Goal: Register for event/course: Register for event/course

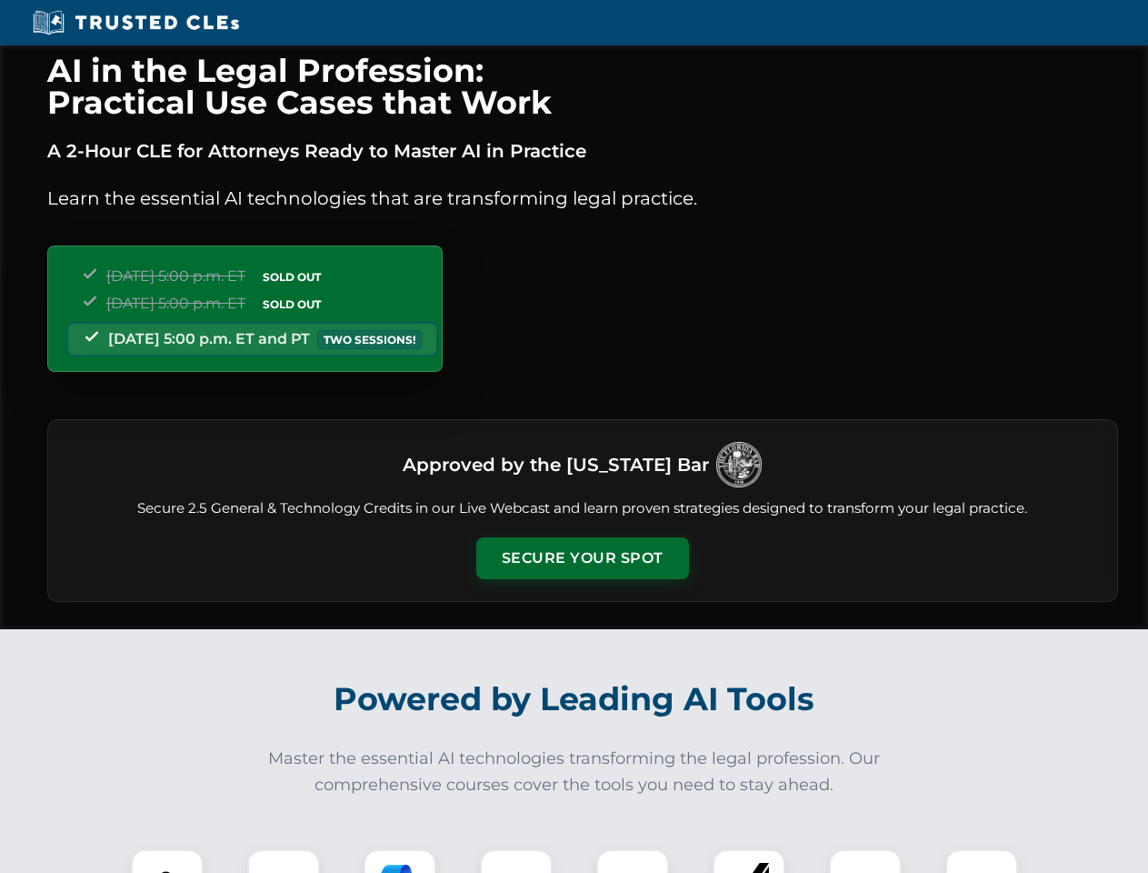
click at [582, 558] on button "Secure Your Spot" at bounding box center [582, 558] width 213 height 42
click at [167, 861] on img at bounding box center [167, 885] width 53 height 53
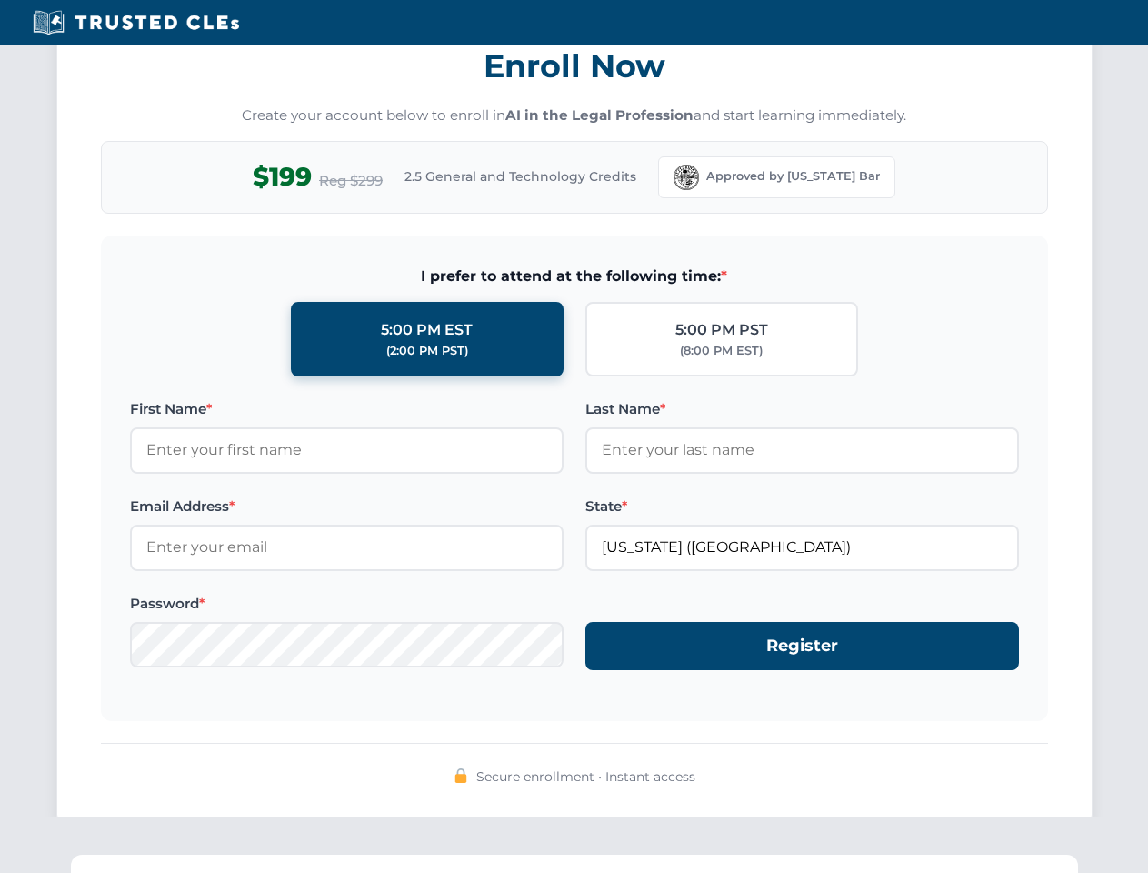
scroll to position [1784, 0]
